Goal: Complete application form: Complete application form

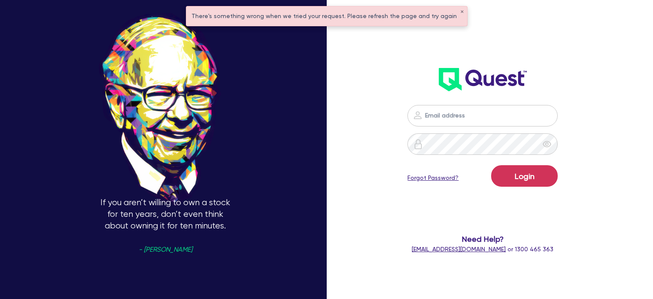
scroll to position [42, 0]
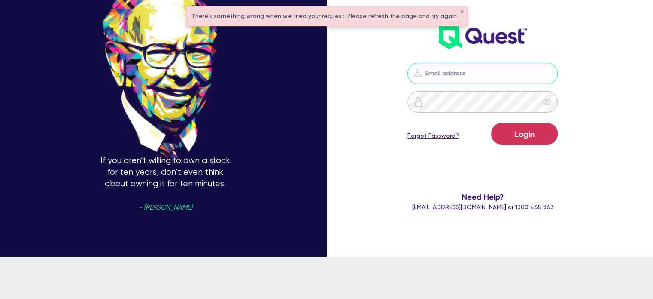
click at [454, 75] on input "email" at bounding box center [483, 73] width 150 height 21
type input "[EMAIL_ADDRESS][PERSON_NAME][DOMAIN_NAME]"
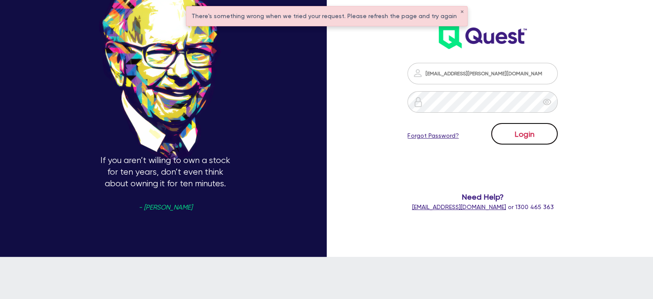
click at [522, 130] on button "Login" at bounding box center [525, 133] width 67 height 21
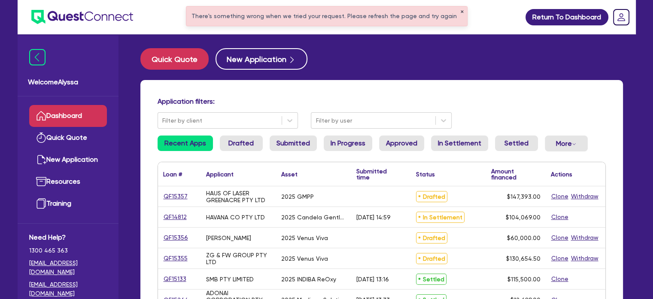
click at [461, 10] on button "✕" at bounding box center [462, 12] width 3 height 4
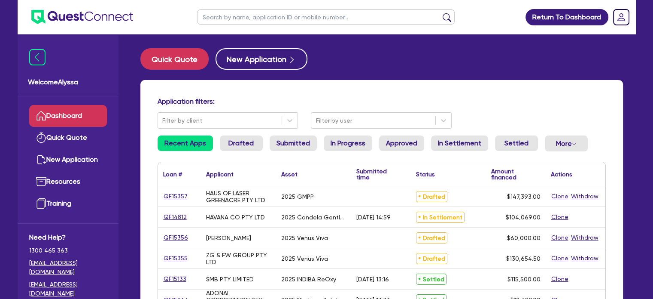
click at [313, 18] on input "text" at bounding box center [326, 16] width 258 height 15
type input "vander"
click at [440, 13] on button "submit" at bounding box center [447, 19] width 14 height 12
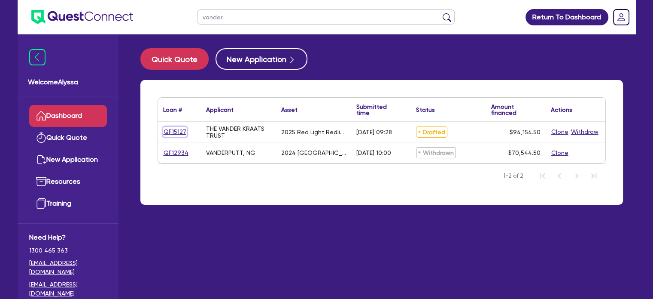
click at [175, 128] on link "QF15127" at bounding box center [175, 132] width 24 height 10
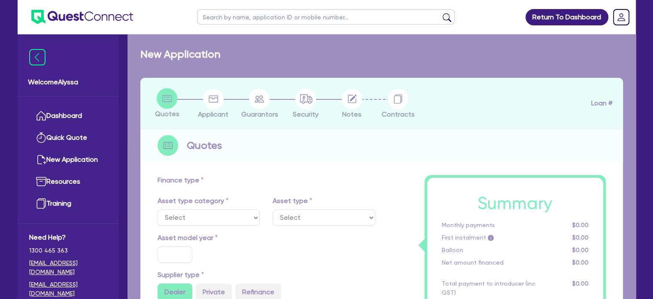
select select "SECONDARY_ASSETS"
type input "2025"
radio input "true"
type input "93,500"
type input "40"
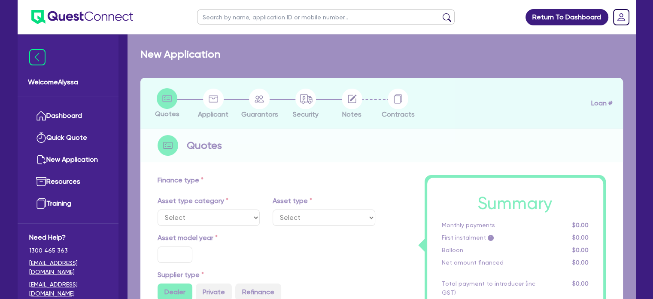
type input "37,400"
type input "3"
type input "2,824.64"
type input "6.45"
select select "MEDICAL_DENTAL_LABORATORY_EQUIPMENT"
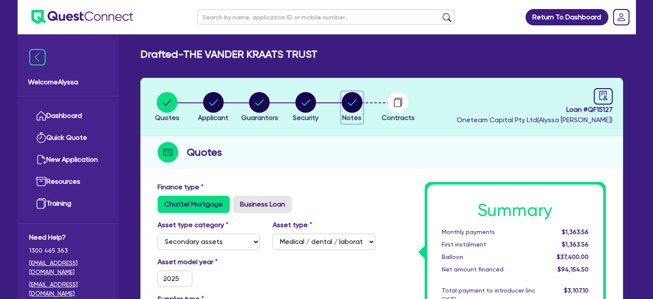
click at [352, 104] on circle "button" at bounding box center [352, 102] width 21 height 21
select select "Other"
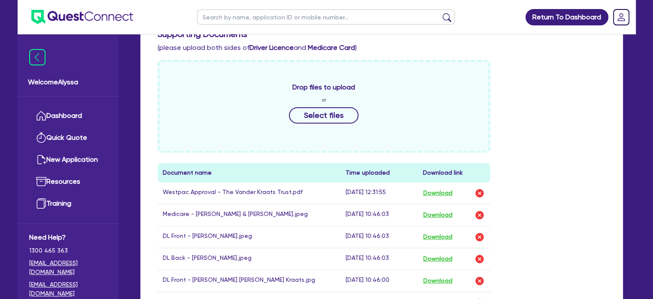
scroll to position [366, 0]
click at [244, 21] on input "text" at bounding box center [326, 16] width 258 height 15
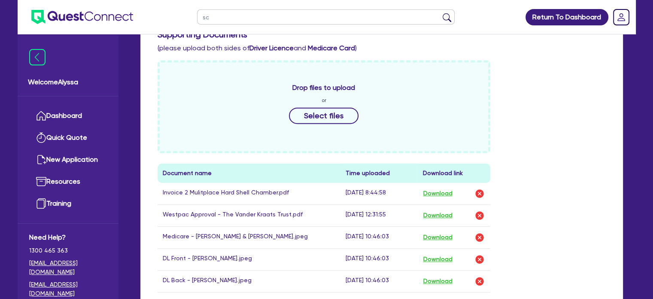
type input "s"
type input "meagan"
click button "submit" at bounding box center [447, 19] width 14 height 12
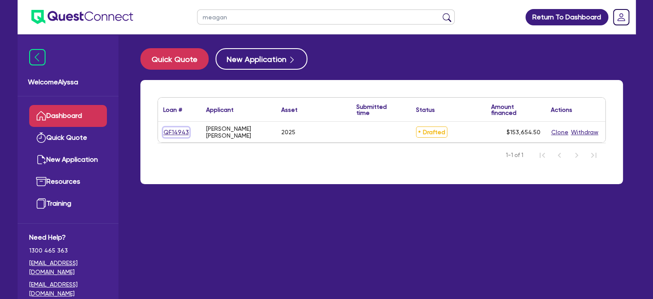
click at [175, 134] on link "QF14943" at bounding box center [176, 132] width 26 height 10
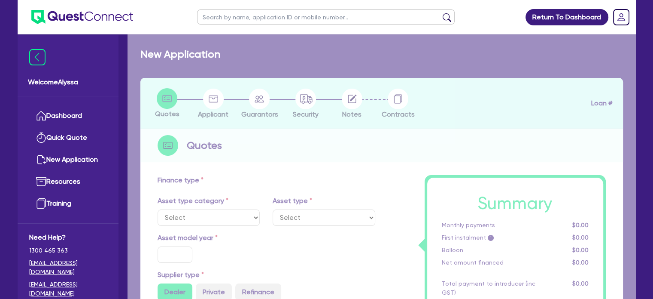
select select "SECONDARY_ASSETS"
type input "2025"
type input "253,000"
type input "100,000"
type input "6"
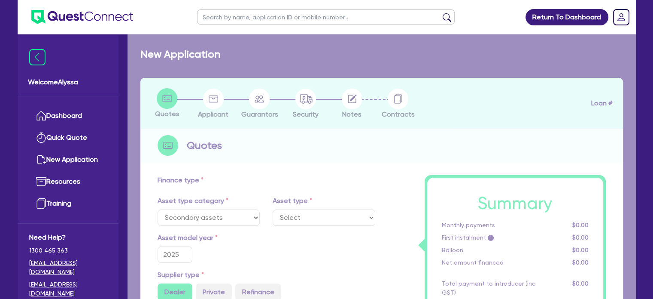
type input "9,219.27"
type input "8.49"
select select "MEDICAL_DENTAL_LABORATORY_EQUIPMENT"
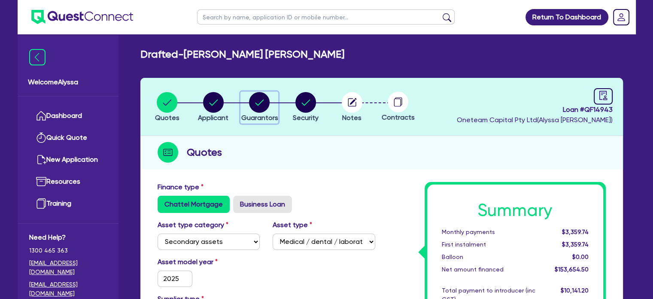
click at [251, 104] on circle "button" at bounding box center [259, 102] width 21 height 21
select select "MRS"
select select "[GEOGRAPHIC_DATA]"
select select "MARRIED"
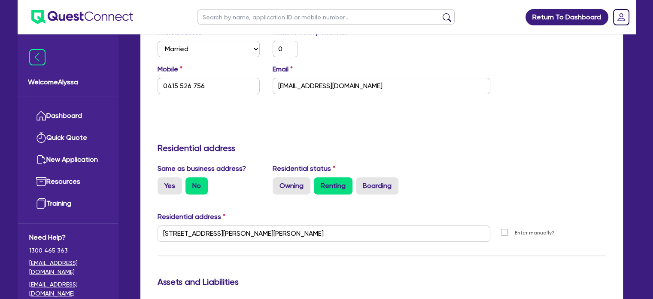
scroll to position [62, 0]
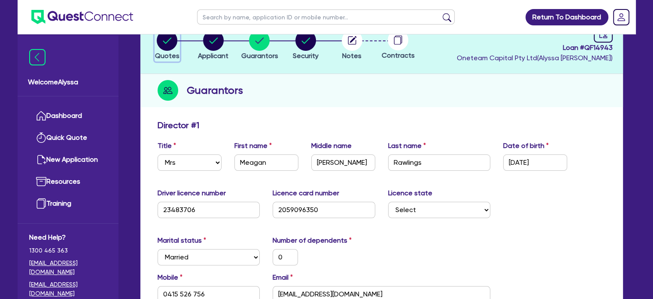
click at [168, 40] on icon "button" at bounding box center [167, 40] width 9 height 6
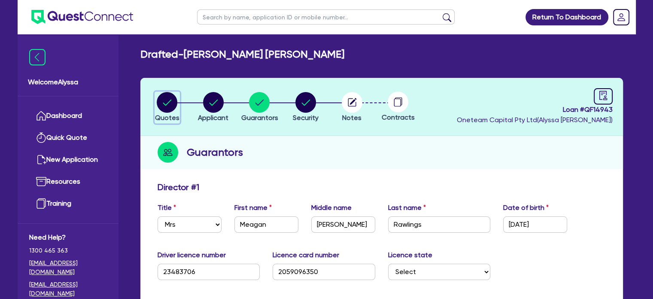
select select "SECONDARY_ASSETS"
select select "MEDICAL_DENTAL_LABORATORY_EQUIPMENT"
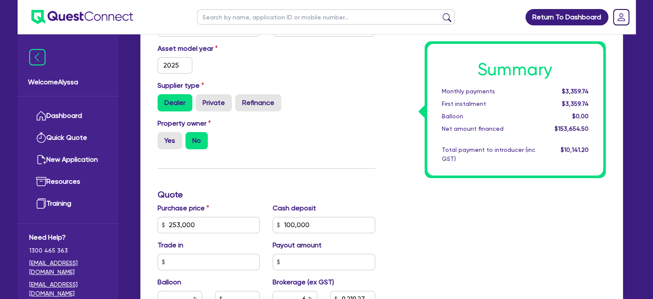
scroll to position [288, 0]
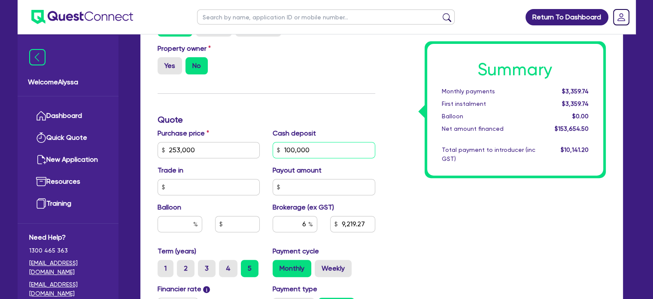
click at [335, 150] on input "100,000" at bounding box center [324, 150] width 103 height 16
type input "50,600"
type input "253,000"
type input "9,219.27"
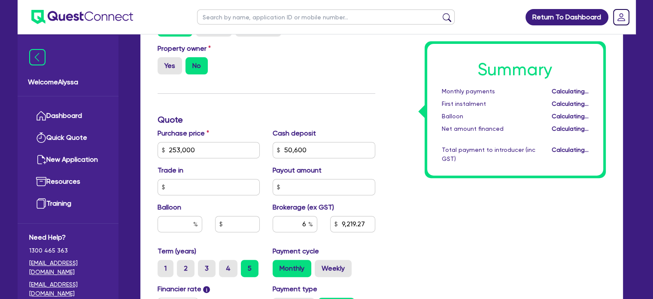
type input "253,000"
type input "12,183.27"
click at [386, 154] on div "Summary Monthly payments Calculating... First instalment Calculating... Balloon…" at bounding box center [497, 145] width 231 height 502
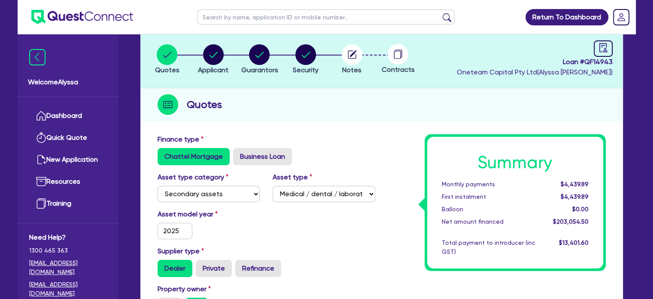
scroll to position [0, 0]
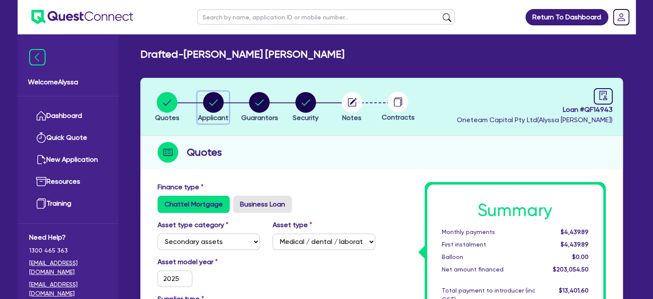
click at [214, 97] on circle "button" at bounding box center [213, 102] width 21 height 21
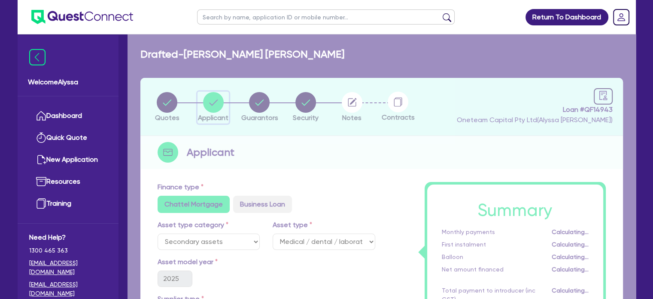
scroll to position [15, 0]
select select "SOLE_TRADER"
select select "HEALTH_BEAUTY"
select select "HAIR_BEAUTY_SALONS"
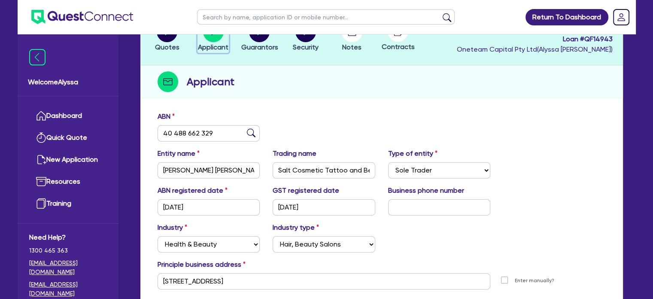
scroll to position [86, 0]
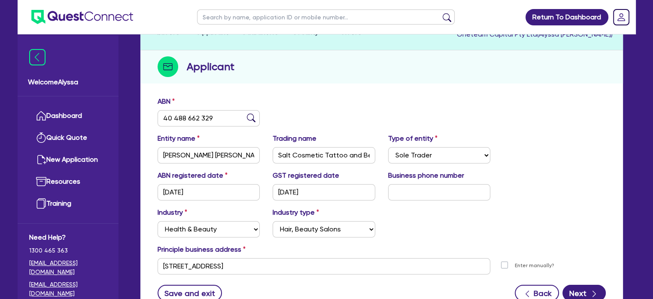
click at [242, 15] on input "text" at bounding box center [326, 16] width 258 height 15
click at [402, 43] on header "Quotes Applicant [GEOGRAPHIC_DATA] Security Notes Contracts Loan # QF14943 Onet…" at bounding box center [381, 21] width 483 height 58
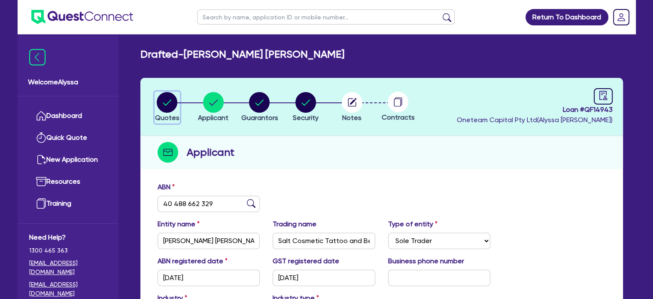
click at [167, 94] on circle "button" at bounding box center [167, 102] width 21 height 21
select select "SECONDARY_ASSETS"
select select "MEDICAL_DENTAL_LABORATORY_EQUIPMENT"
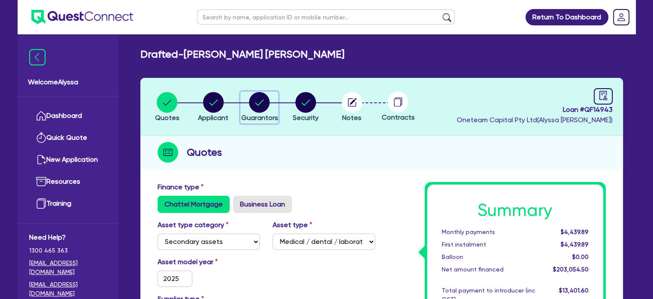
click at [265, 98] on circle "button" at bounding box center [259, 102] width 21 height 21
select select "MRS"
select select "[GEOGRAPHIC_DATA]"
select select "MARRIED"
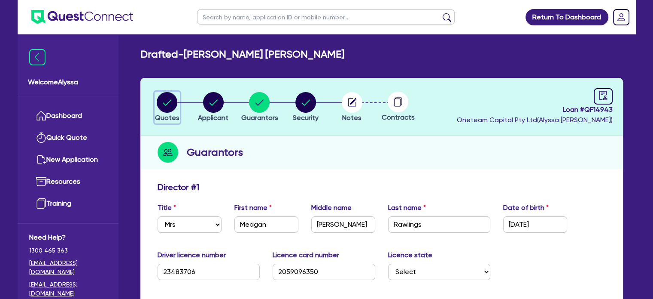
click at [164, 99] on circle "button" at bounding box center [167, 102] width 21 height 21
select select "SECONDARY_ASSETS"
select select "MEDICAL_DENTAL_LABORATORY_EQUIPMENT"
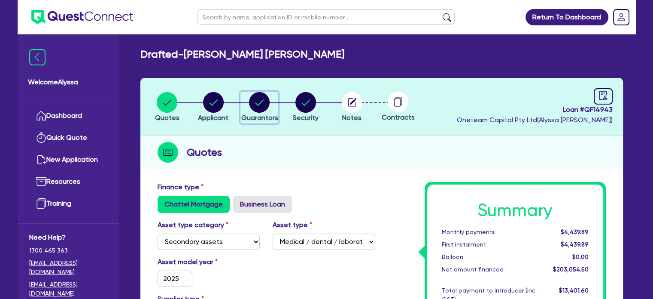
click at [262, 102] on circle "button" at bounding box center [259, 102] width 21 height 21
select select "MRS"
select select "[GEOGRAPHIC_DATA]"
select select "MARRIED"
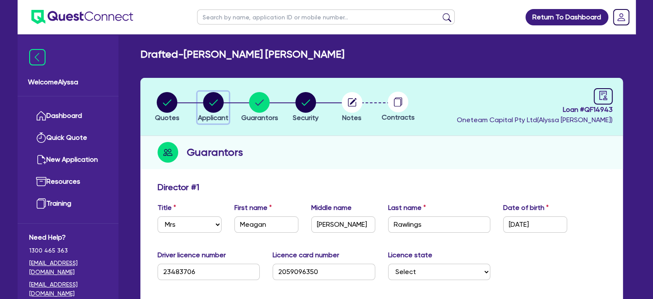
click at [210, 107] on circle "button" at bounding box center [213, 102] width 21 height 21
select select "SOLE_TRADER"
select select "HEALTH_BEAUTY"
select select "HAIR_BEAUTY_SALONS"
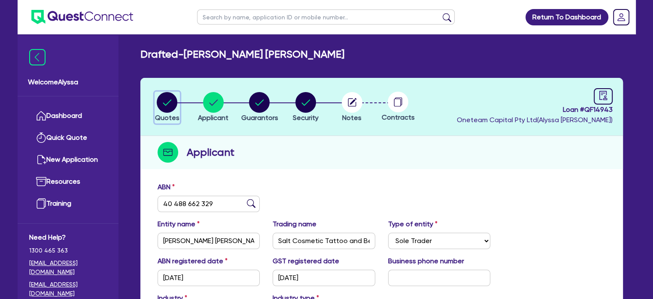
click at [165, 108] on circle "button" at bounding box center [167, 102] width 21 height 21
select select "SECONDARY_ASSETS"
select select "MEDICAL_DENTAL_LABORATORY_EQUIPMENT"
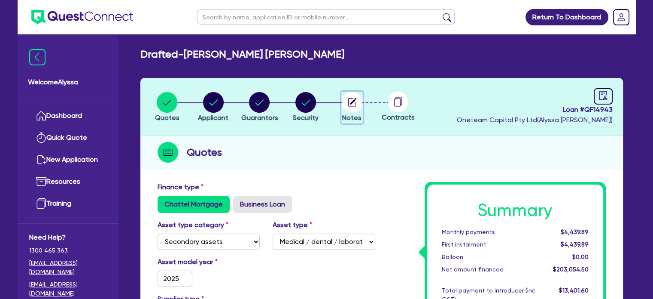
click at [350, 99] on circle "button" at bounding box center [352, 102] width 21 height 21
select select "Other"
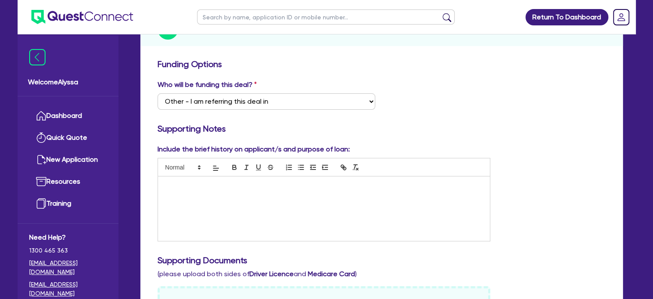
scroll to position [151, 0]
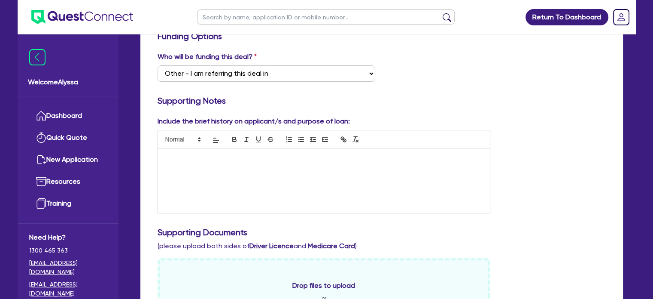
click at [239, 180] on div at bounding box center [324, 180] width 333 height 64
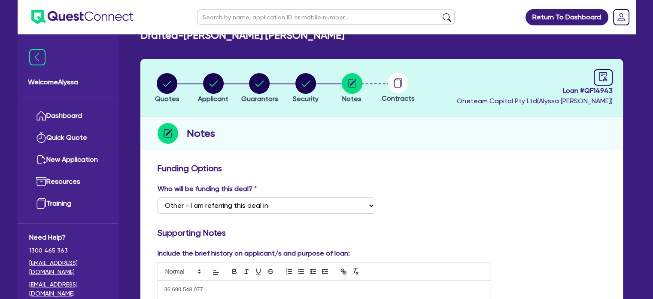
scroll to position [18, 0]
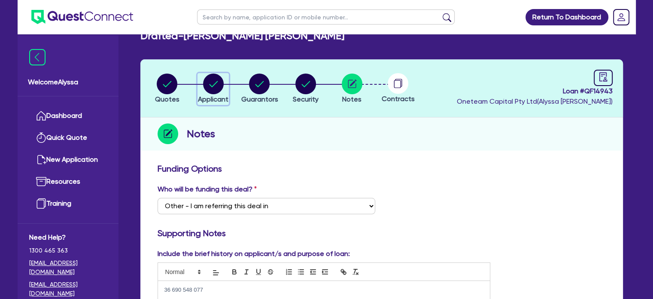
click at [214, 92] on circle "button" at bounding box center [213, 83] width 21 height 21
select select "SOLE_TRADER"
select select "HEALTH_BEAUTY"
select select "HAIR_BEAUTY_SALONS"
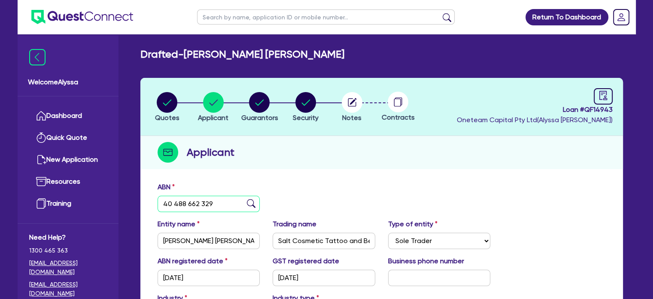
drag, startPoint x: 214, startPoint y: 208, endPoint x: 147, endPoint y: 203, distance: 67.2
click at [147, 203] on div "ABN 40 488 662 329 Entity name [PERSON_NAME] [PERSON_NAME] Trading name Salt Co…" at bounding box center [381, 290] width 483 height 226
click at [345, 100] on circle "button" at bounding box center [352, 102] width 21 height 21
select select "Other"
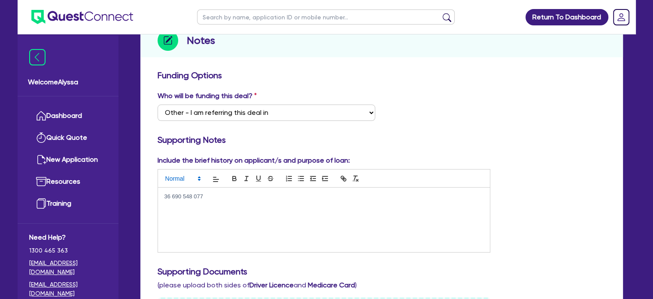
scroll to position [112, 0]
click at [205, 223] on div "36 690 548 077" at bounding box center [324, 219] width 333 height 64
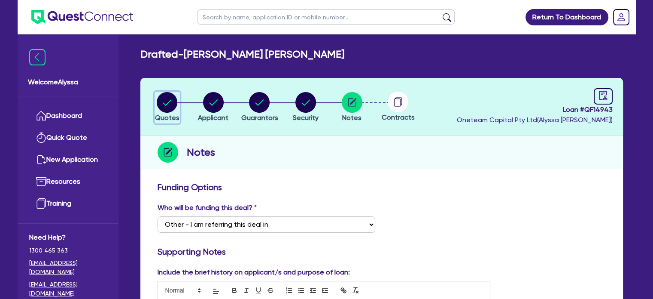
click at [165, 101] on circle "button" at bounding box center [167, 102] width 21 height 21
select select "SECONDARY_ASSETS"
select select "MEDICAL_DENTAL_LABORATORY_EQUIPMENT"
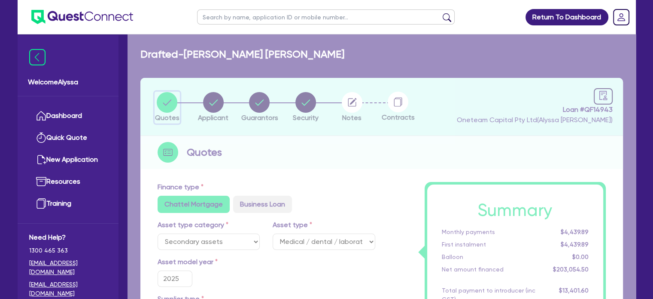
type input "253,000"
type input "50,600"
type input "12,183.27"
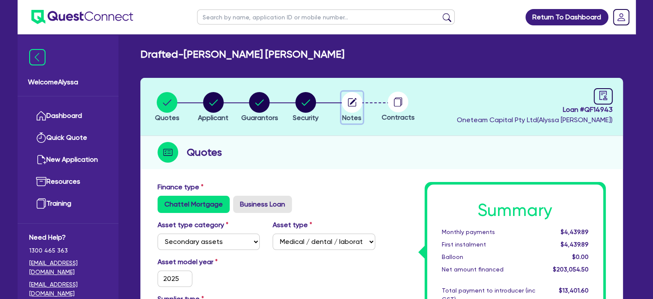
click at [347, 106] on circle "button" at bounding box center [352, 102] width 21 height 21
select select "Other"
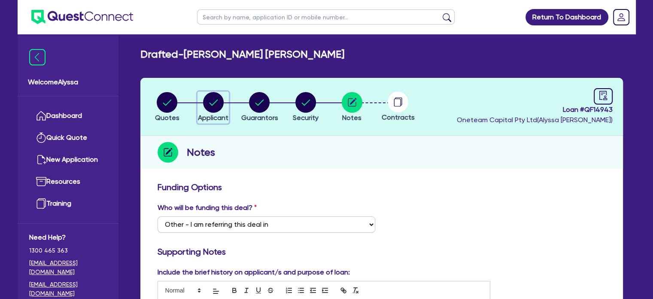
click at [220, 113] on button "Applicant" at bounding box center [213, 108] width 31 height 32
select select "SOLE_TRADER"
select select "HEALTH_BEAUTY"
select select "HAIR_BEAUTY_SALONS"
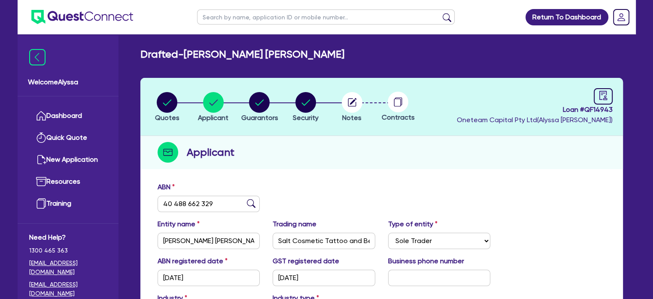
click at [338, 192] on div "ABN 40 488 662 329" at bounding box center [381, 200] width 461 height 37
click at [356, 110] on circle "button" at bounding box center [352, 102] width 21 height 21
select select "Other"
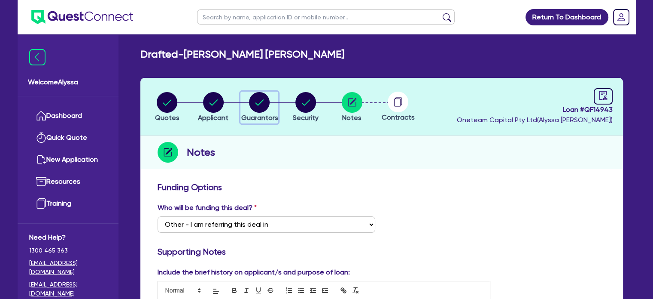
click at [266, 114] on span "Guarantors" at bounding box center [259, 117] width 37 height 8
select select "MRS"
select select "[GEOGRAPHIC_DATA]"
select select "MARRIED"
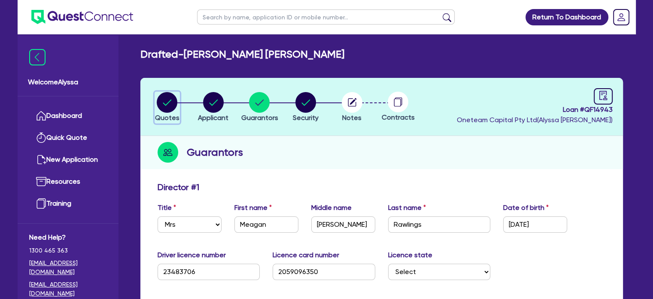
click at [172, 110] on circle "button" at bounding box center [167, 102] width 21 height 21
select select "SECONDARY_ASSETS"
select select "MEDICAL_DENTAL_LABORATORY_EQUIPMENT"
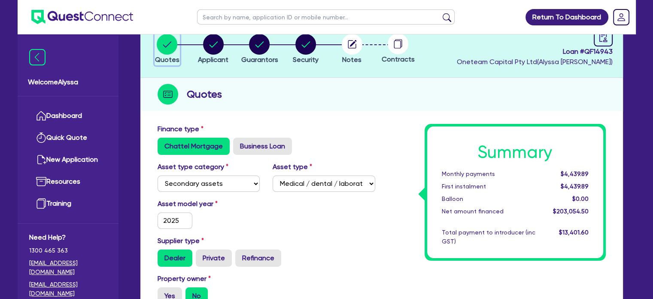
scroll to position [58, 0]
click at [214, 43] on circle "button" at bounding box center [213, 44] width 21 height 21
select select "SOLE_TRADER"
select select "HEALTH_BEAUTY"
select select "HAIR_BEAUTY_SALONS"
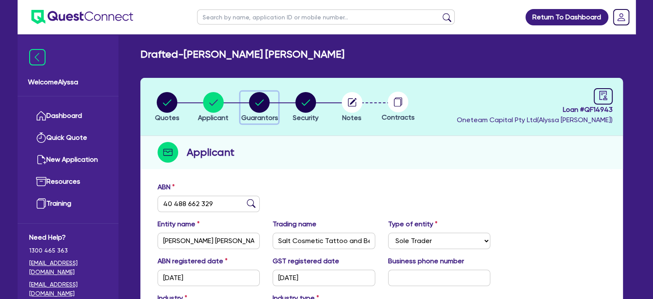
click at [256, 105] on circle "button" at bounding box center [259, 102] width 21 height 21
select select "MRS"
select select "[GEOGRAPHIC_DATA]"
select select "MARRIED"
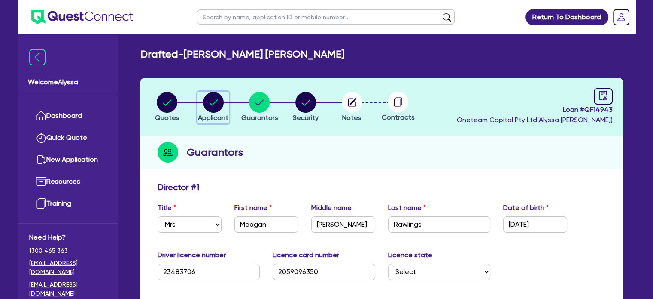
click at [219, 101] on circle "button" at bounding box center [213, 102] width 21 height 21
select select "SOLE_TRADER"
select select "HEALTH_BEAUTY"
select select "HAIR_BEAUTY_SALONS"
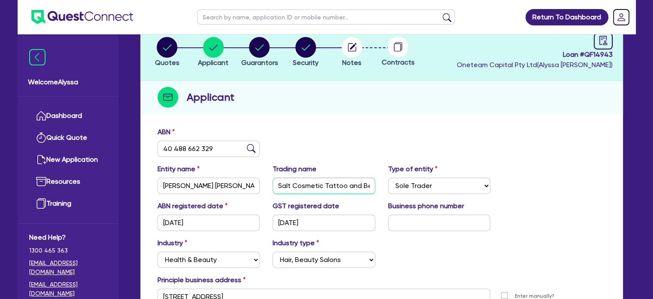
scroll to position [0, 14]
drag, startPoint x: 277, startPoint y: 180, endPoint x: 397, endPoint y: 190, distance: 121.1
click at [397, 190] on div "Entity name [PERSON_NAME] [PERSON_NAME] Trading name Salt Cosmetic Tattoo and B…" at bounding box center [381, 182] width 461 height 37
click at [171, 52] on circle "button" at bounding box center [167, 47] width 21 height 21
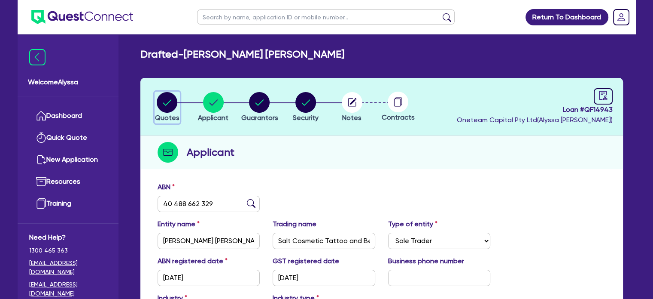
select select "SECONDARY_ASSETS"
select select "MEDICAL_DENTAL_LABORATORY_EQUIPMENT"
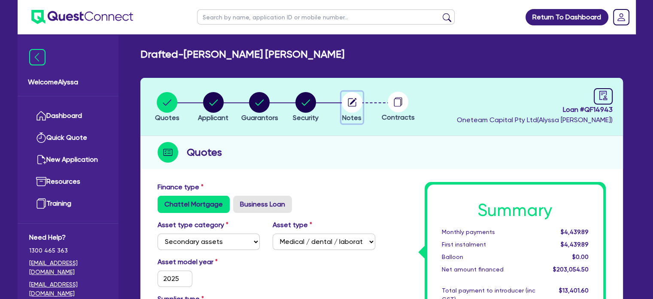
click at [348, 107] on circle "button" at bounding box center [352, 102] width 21 height 21
select select "Other"
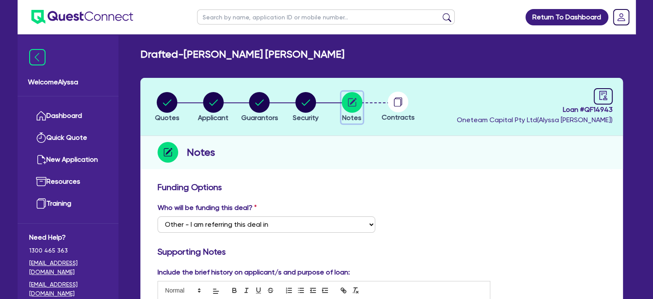
scroll to position [193, 0]
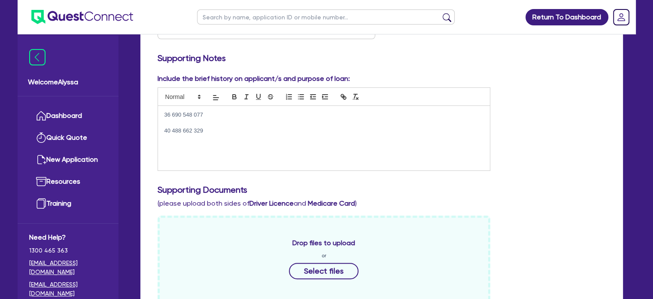
click at [256, 151] on div "36 690 548 077 40 488 662 329" at bounding box center [324, 138] width 333 height 64
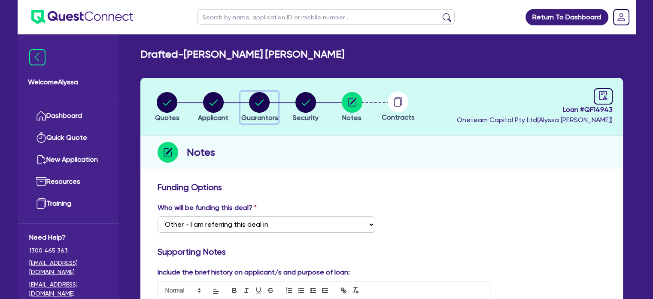
click at [268, 107] on circle "button" at bounding box center [259, 102] width 21 height 21
select select "MRS"
select select "[GEOGRAPHIC_DATA]"
select select "MARRIED"
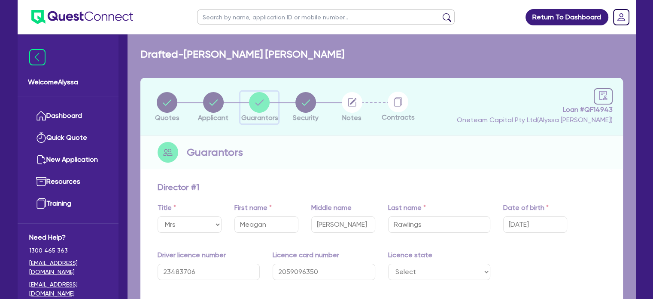
type input "0"
type input "0415 526 756"
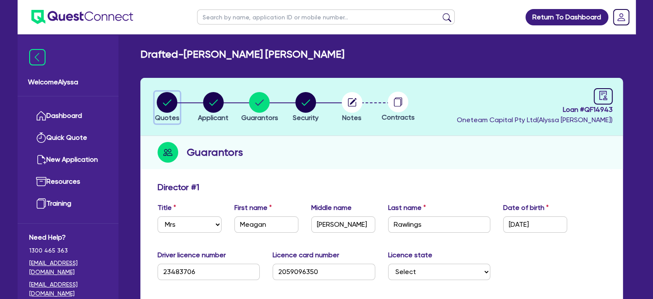
click at [160, 104] on circle "button" at bounding box center [167, 102] width 21 height 21
select select "SECONDARY_ASSETS"
select select "MEDICAL_DENTAL_LABORATORY_EQUIPMENT"
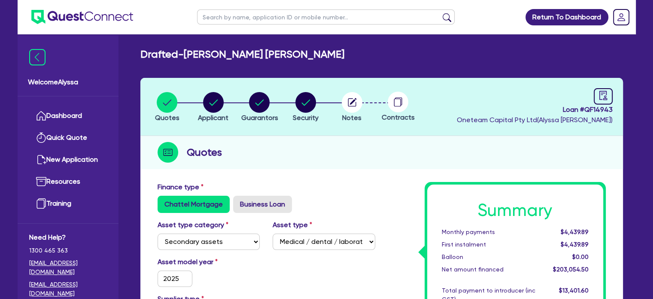
click at [235, 21] on input "text" at bounding box center [326, 16] width 258 height 15
type input "[PERSON_NAME]"
click button "submit" at bounding box center [447, 19] width 14 height 12
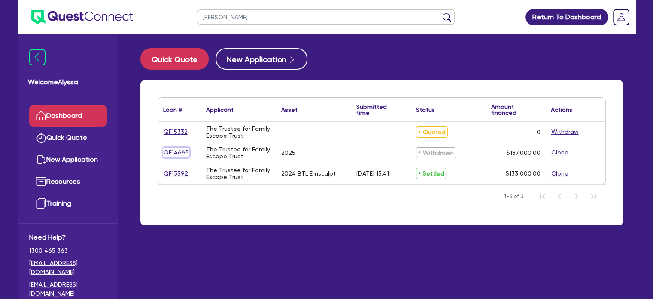
click at [174, 151] on link "QF14665" at bounding box center [176, 152] width 26 height 10
select select "TERTIARY_ASSETS"
select select "BEAUTY_EQUIPMENT"
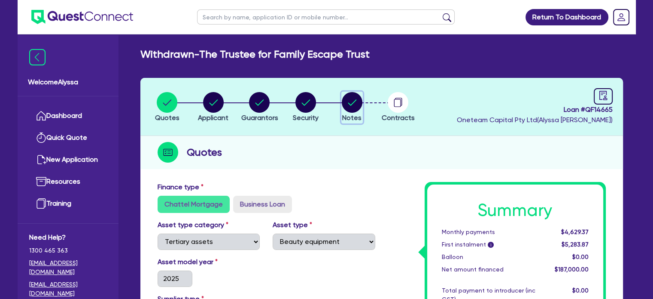
click at [361, 108] on icon "button" at bounding box center [352, 102] width 21 height 21
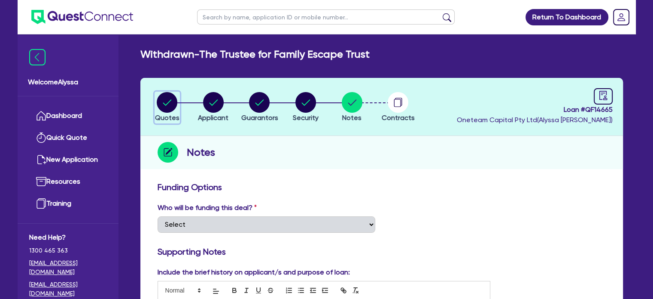
click at [175, 105] on circle "button" at bounding box center [167, 102] width 21 height 21
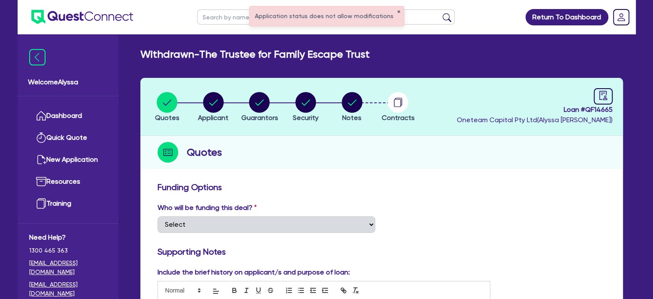
click at [397, 10] on button "✕" at bounding box center [398, 12] width 3 height 4
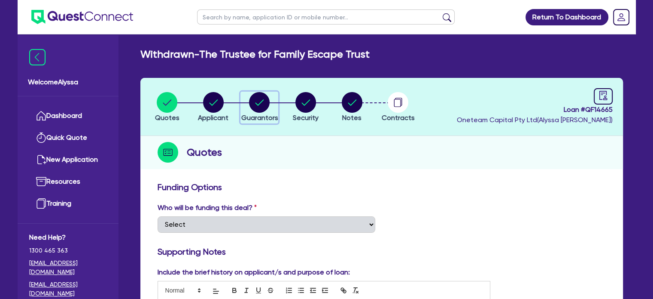
click at [253, 100] on circle "button" at bounding box center [259, 102] width 21 height 21
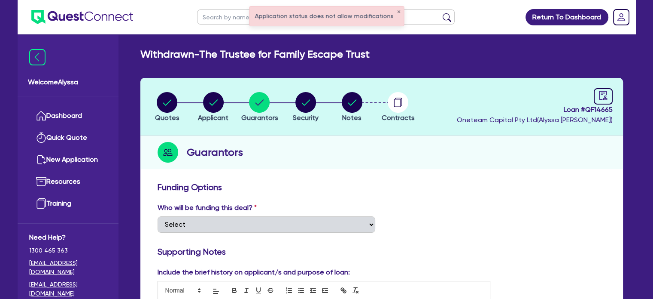
scroll to position [103, 0]
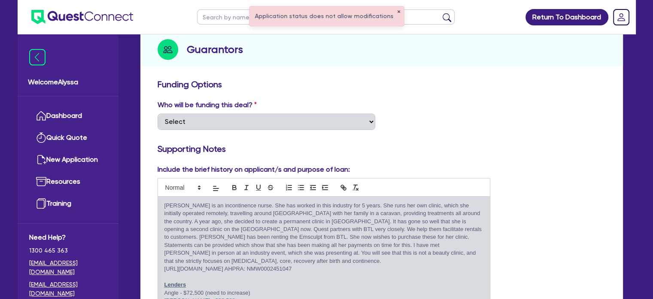
click at [397, 12] on button "✕" at bounding box center [398, 12] width 3 height 4
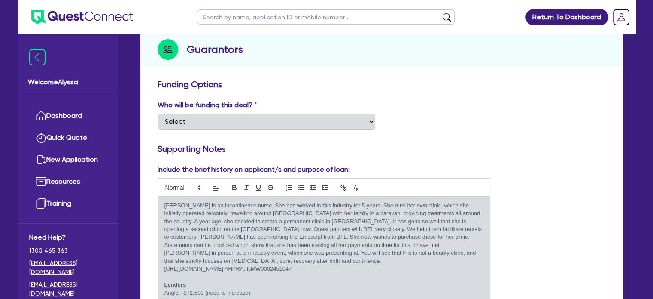
scroll to position [0, 0]
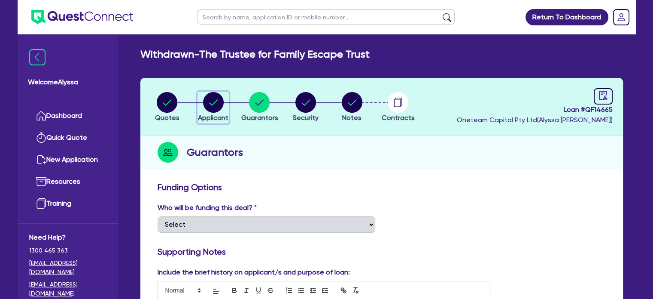
click at [213, 104] on icon "button" at bounding box center [213, 102] width 9 height 6
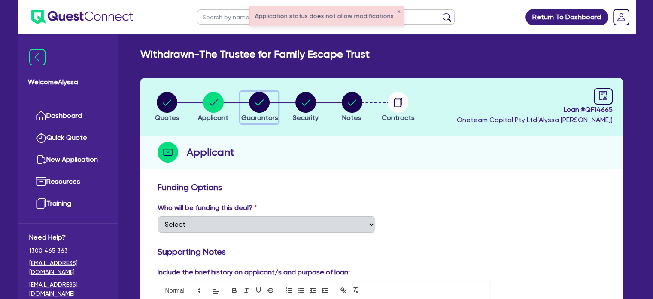
click at [260, 102] on circle "button" at bounding box center [259, 102] width 21 height 21
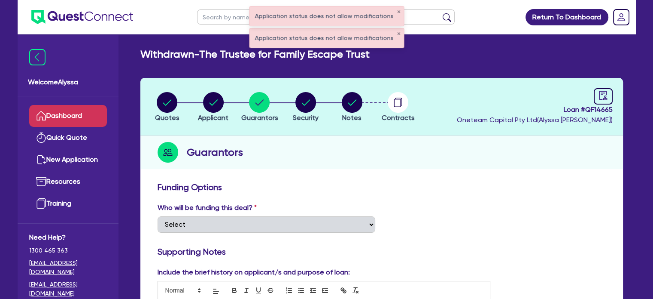
click at [90, 120] on link "Dashboard" at bounding box center [68, 116] width 78 height 22
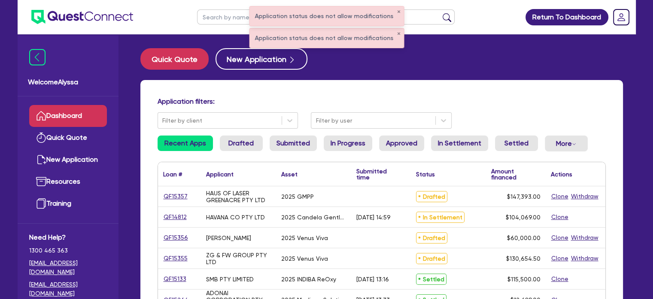
click at [430, 15] on input "text" at bounding box center [326, 16] width 258 height 15
type input "[PERSON_NAME]"
click at [440, 13] on button "submit" at bounding box center [447, 19] width 14 height 12
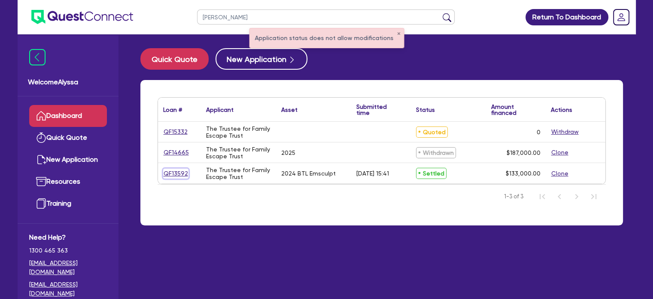
click at [169, 171] on link "QF13592" at bounding box center [175, 173] width 25 height 10
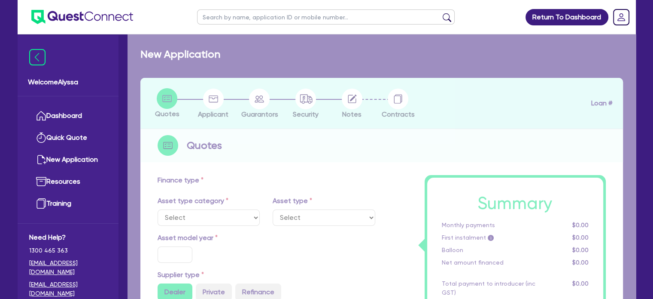
select select "TERTIARY_ASSETS"
type input "2024"
radio input "true"
type input "143,000"
type input "10,000"
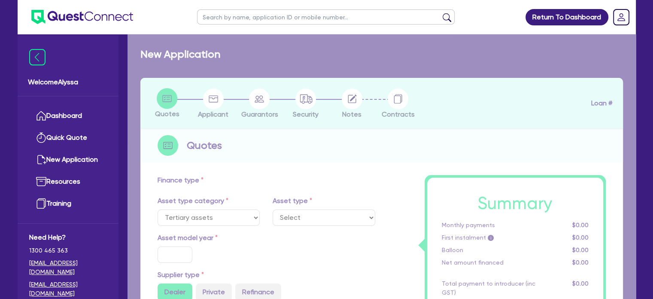
type input "11"
select select "BEAUTY_EQUIPMENT"
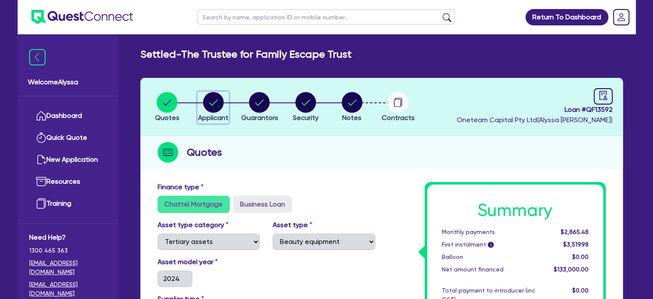
click at [219, 92] on icon "button" at bounding box center [213, 102] width 21 height 21
select select "TRUST"
select select "COMPANY"
select select "HEALTH_BEAUTY"
select select "HAIR_BEAUTY_SALONS"
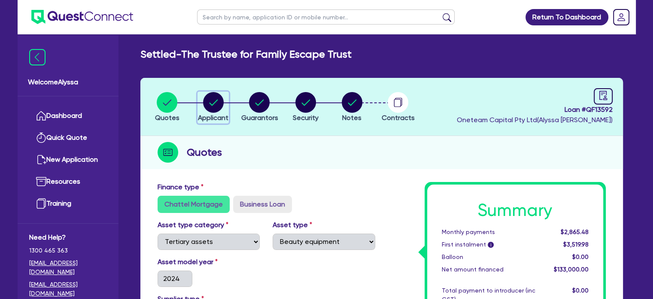
select select "QLD"
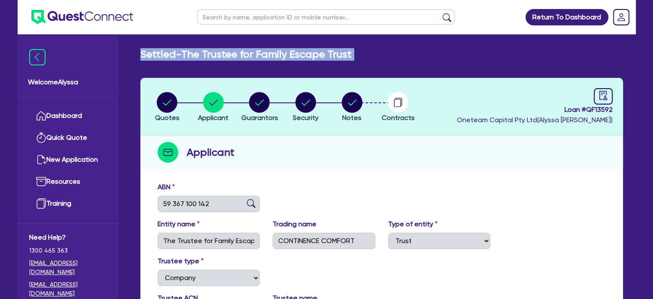
drag, startPoint x: 269, startPoint y: 85, endPoint x: 77, endPoint y: -52, distance: 235.6
click at [77, 0] on html "Return To Dashboard Edit Profile Logout Welcome Alyssa Dashboard Quick Quote Ne…" at bounding box center [326, 300] width 653 height 601
click at [355, 100] on icon "button" at bounding box center [352, 102] width 9 height 6
select select "Other"
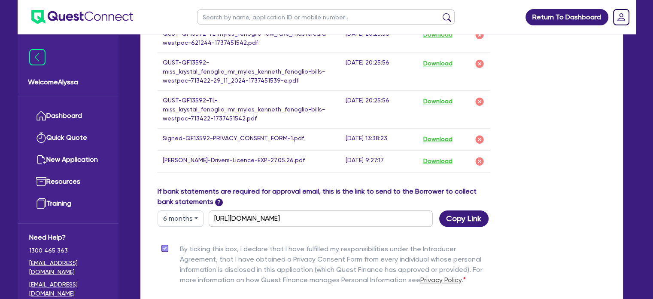
scroll to position [842, 0]
click at [283, 17] on input "text" at bounding box center [326, 16] width 258 height 15
type input "[PERSON_NAME]"
click button "submit" at bounding box center [447, 19] width 14 height 12
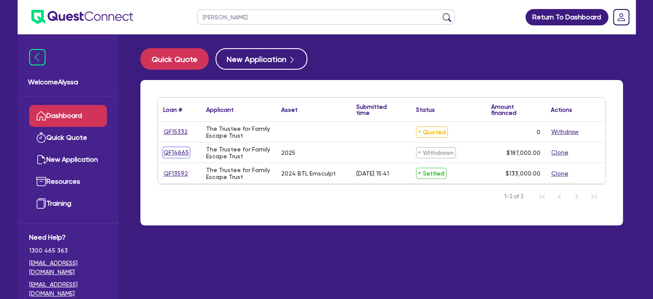
click at [174, 153] on link "QF14665" at bounding box center [176, 152] width 26 height 10
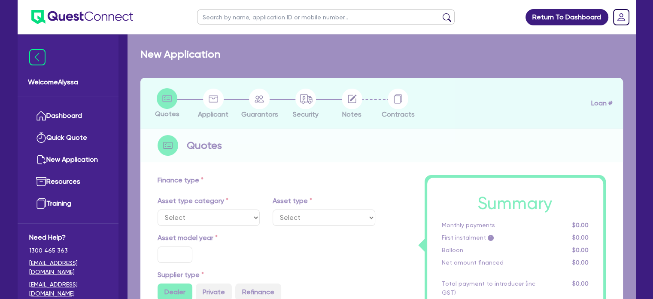
select select "TERTIARY_ASSETS"
type input "2025"
type input "187,000"
type input "17.49"
select select "BEAUTY_EQUIPMENT"
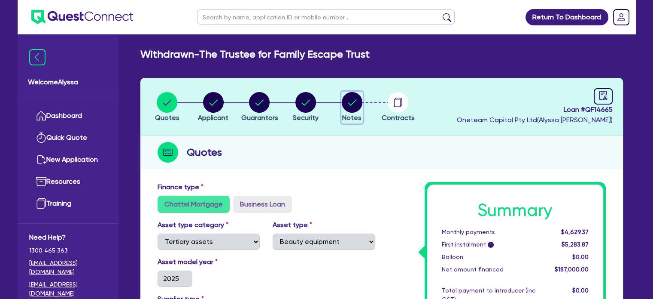
click at [359, 103] on circle "button" at bounding box center [352, 102] width 21 height 21
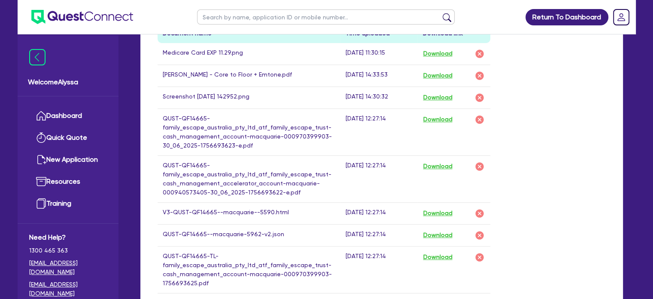
scroll to position [532, 0]
click at [237, 19] on input "text" at bounding box center [326, 16] width 258 height 15
type input "[PERSON_NAME]"
click button "submit" at bounding box center [447, 19] width 14 height 12
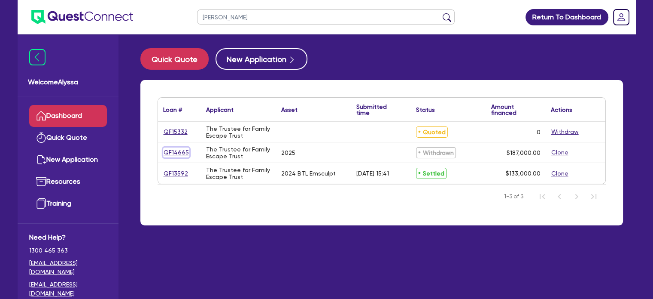
click at [173, 149] on link "QF14665" at bounding box center [176, 152] width 26 height 10
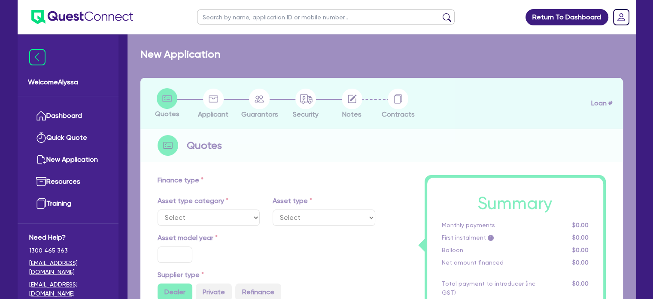
select select "TERTIARY_ASSETS"
type input "2025"
type input "187,000"
type input "17.49"
select select "BEAUTY_EQUIPMENT"
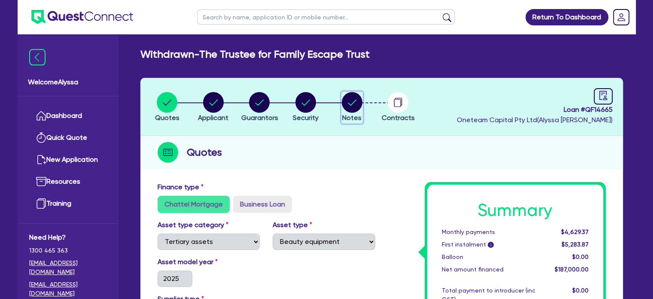
click at [349, 101] on circle "button" at bounding box center [352, 102] width 21 height 21
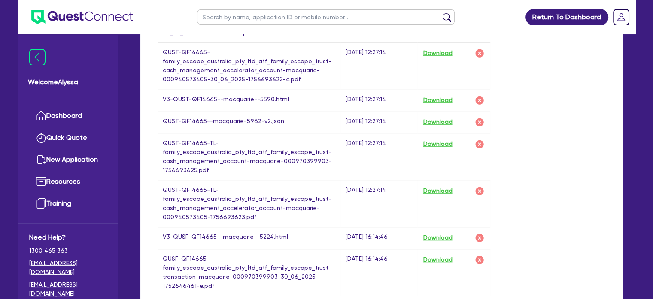
scroll to position [531, 0]
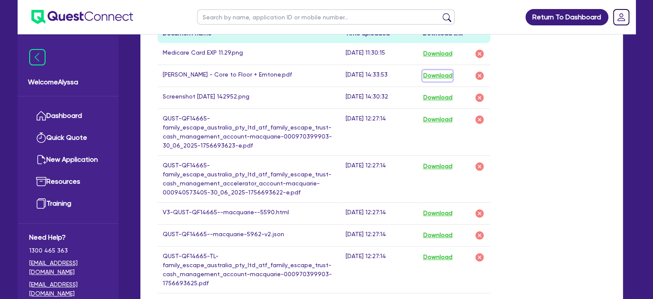
click at [445, 76] on button "Download" at bounding box center [438, 75] width 30 height 11
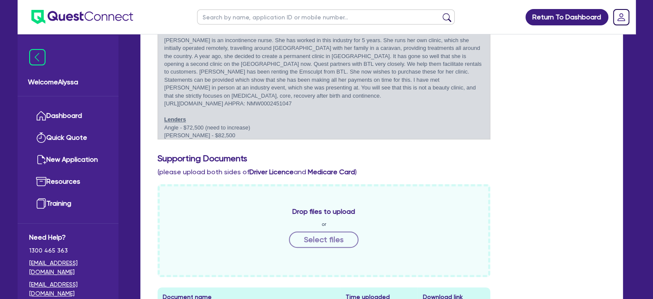
scroll to position [0, 0]
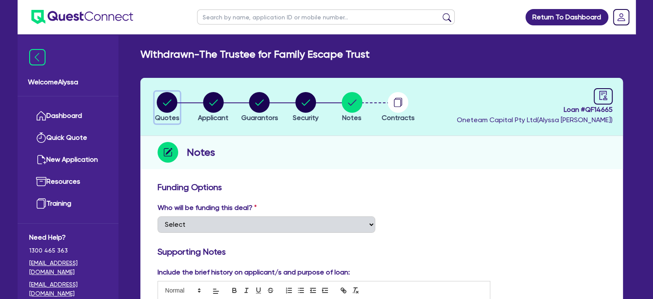
click at [164, 109] on circle "button" at bounding box center [167, 102] width 21 height 21
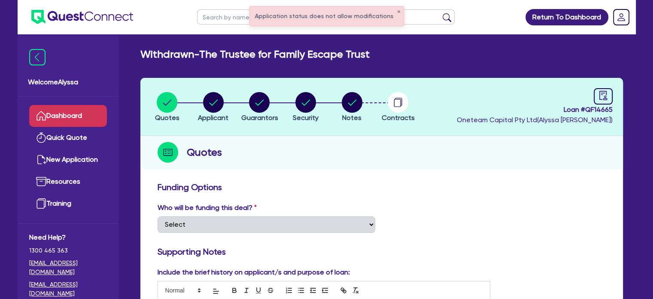
click at [88, 113] on link "Dashboard" at bounding box center [68, 116] width 78 height 22
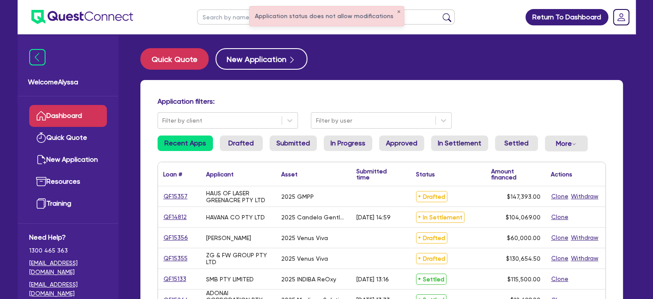
click at [234, 15] on input "text" at bounding box center [326, 16] width 258 height 15
click at [397, 10] on button "✕" at bounding box center [398, 12] width 3 height 4
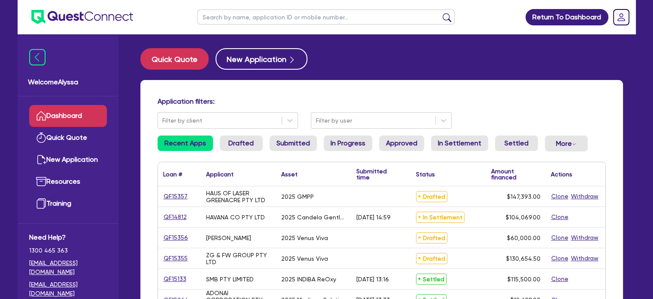
click at [298, 18] on input "text" at bounding box center [326, 16] width 258 height 15
click at [172, 58] on button "Quick Quote" at bounding box center [174, 58] width 68 height 21
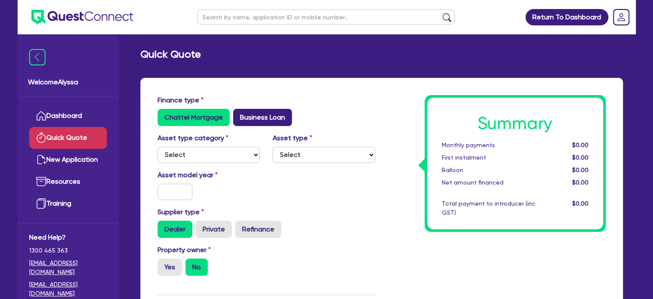
click at [250, 113] on label "Business Loan" at bounding box center [262, 117] width 59 height 17
click at [239, 113] on input "Business Loan" at bounding box center [236, 112] width 6 height 6
radio input "true"
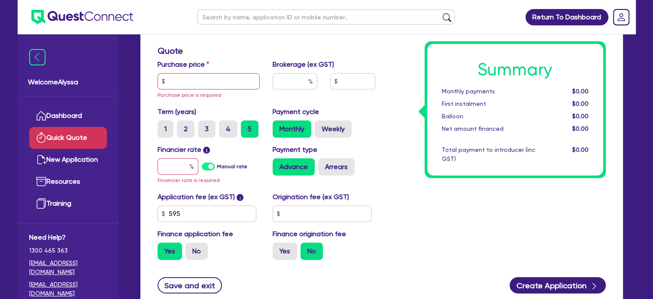
scroll to position [162, 0]
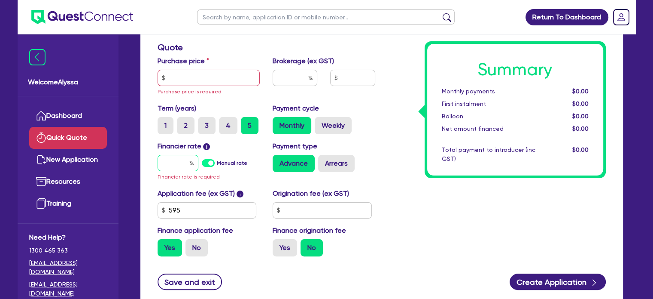
click at [178, 160] on input "text" at bounding box center [178, 163] width 41 height 16
click at [175, 74] on input "text" at bounding box center [209, 78] width 103 height 16
paste input "64,900"
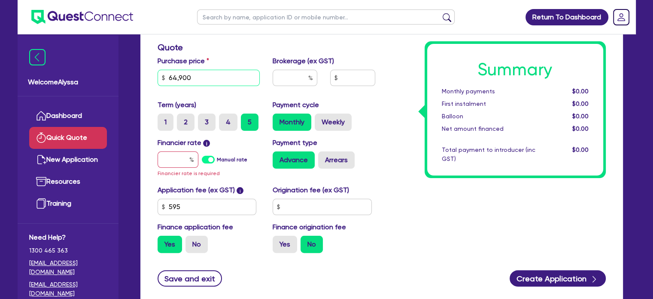
type input "64,900"
click at [297, 78] on input "text" at bounding box center [295, 78] width 45 height 16
type input "4"
click at [180, 159] on input "text" at bounding box center [178, 159] width 41 height 16
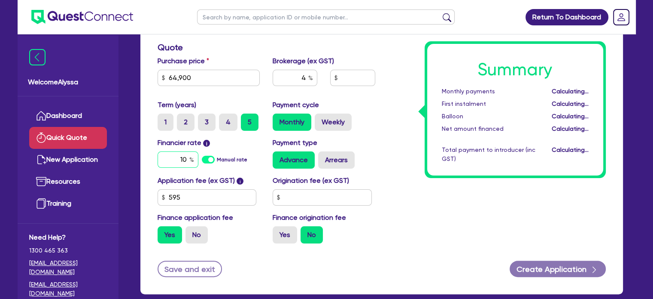
type input "10."
type input "2,622.18"
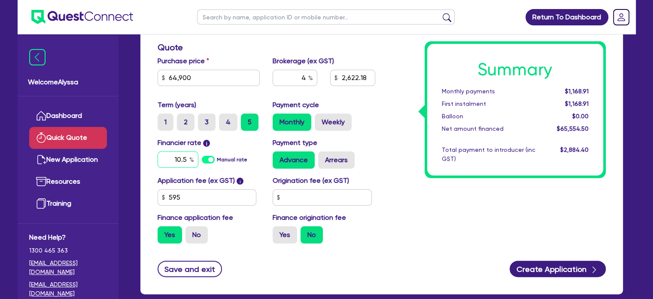
type input "10.5"
type input "2,622.18"
click at [402, 246] on div "Summary Monthly payments $1,168.91 First instalment $1,168.91 Balloon $0.00 Net…" at bounding box center [497, 91] width 231 height 317
click at [196, 232] on label "No" at bounding box center [197, 234] width 22 height 17
click at [191, 232] on input "No" at bounding box center [189, 229] width 6 height 6
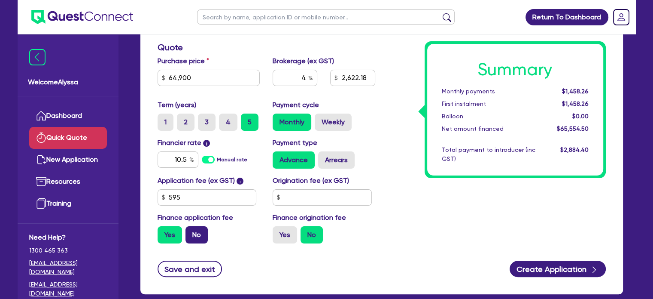
radio input "true"
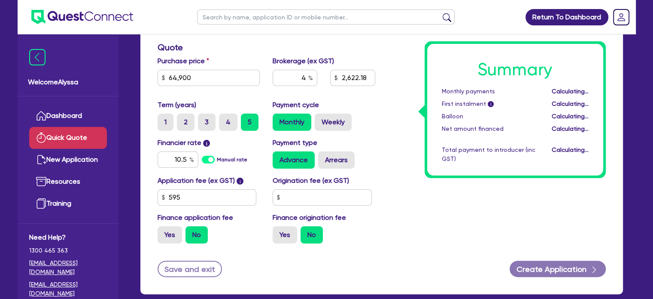
type input "2,596"
